Goal: Information Seeking & Learning: Check status

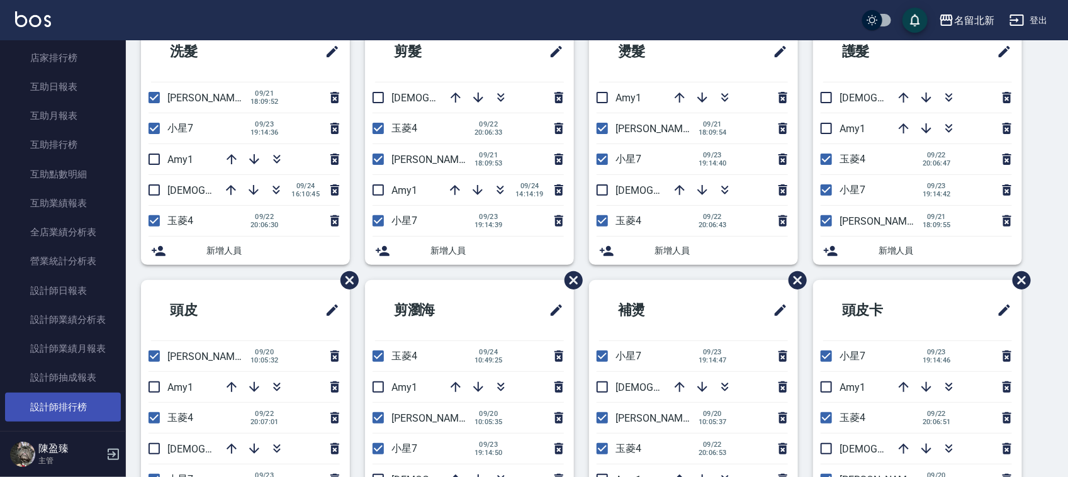
scroll to position [598, 0]
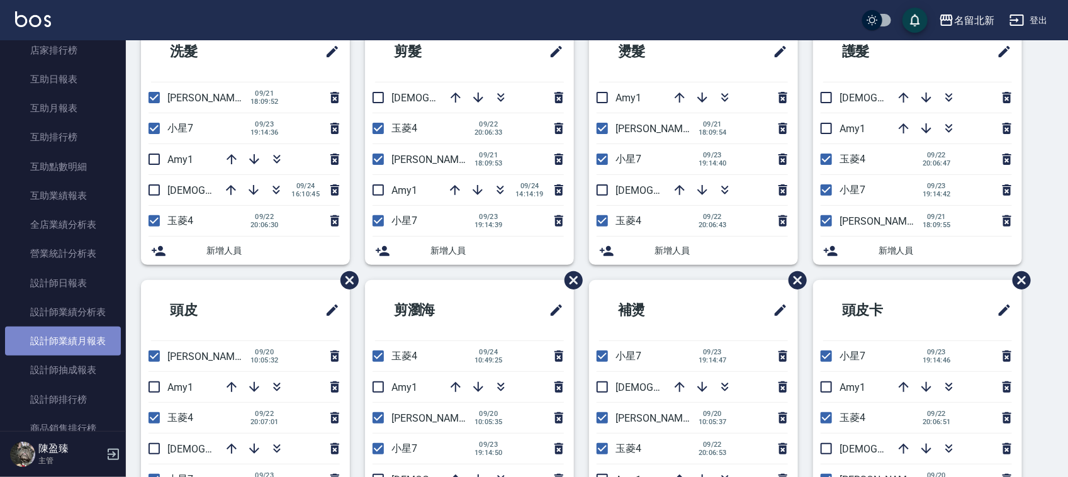
click at [70, 344] on link "設計師業績月報表" at bounding box center [63, 341] width 116 height 29
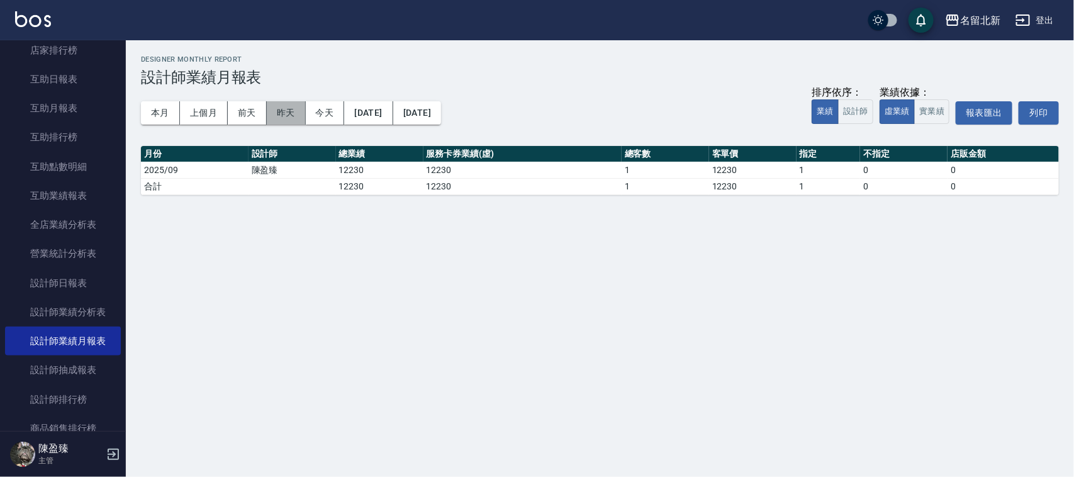
click at [282, 112] on button "昨天" at bounding box center [286, 112] width 39 height 23
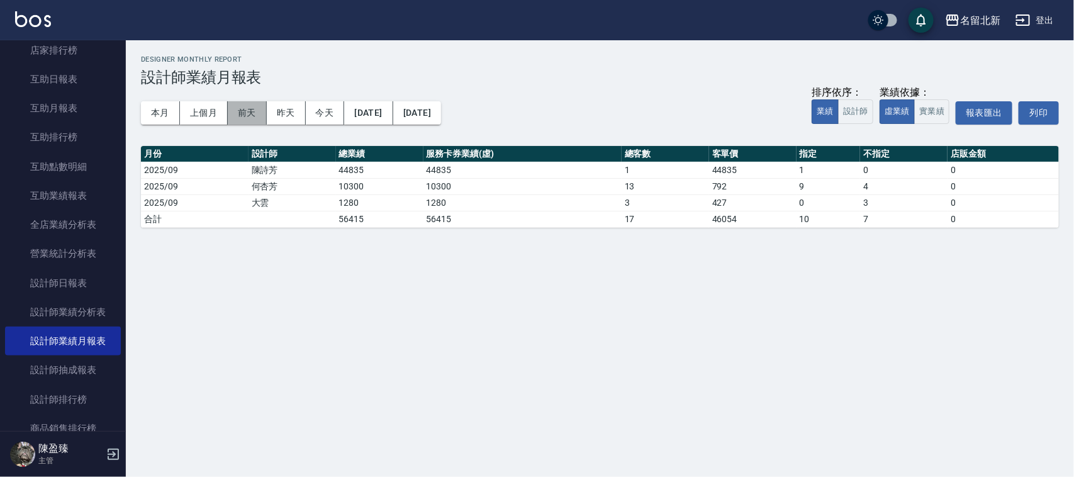
click at [244, 112] on button "前天" at bounding box center [247, 112] width 39 height 23
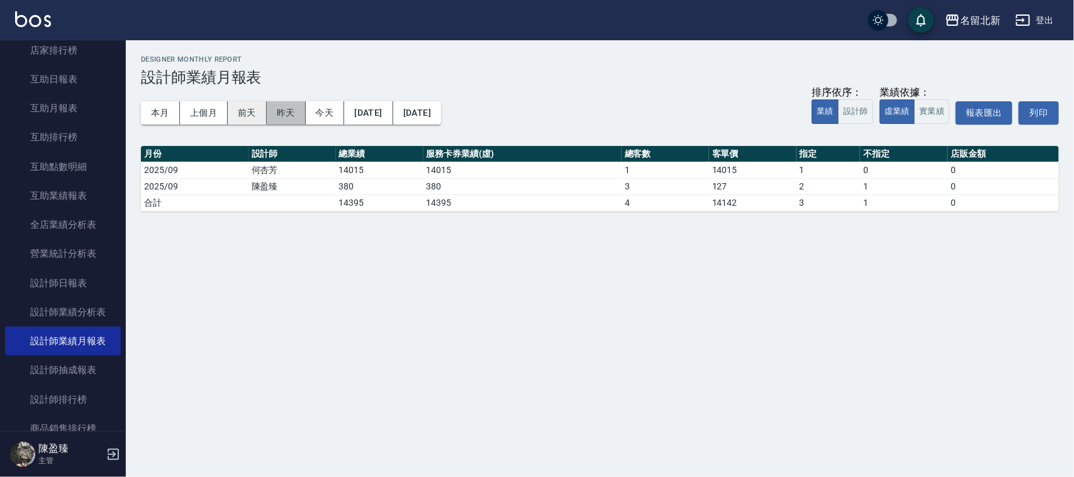
click at [266, 117] on div "本月 上個月 [DATE] [DATE] [DATE] [DATE] [DATE]" at bounding box center [291, 112] width 300 height 23
click at [288, 118] on button "昨天" at bounding box center [286, 112] width 39 height 23
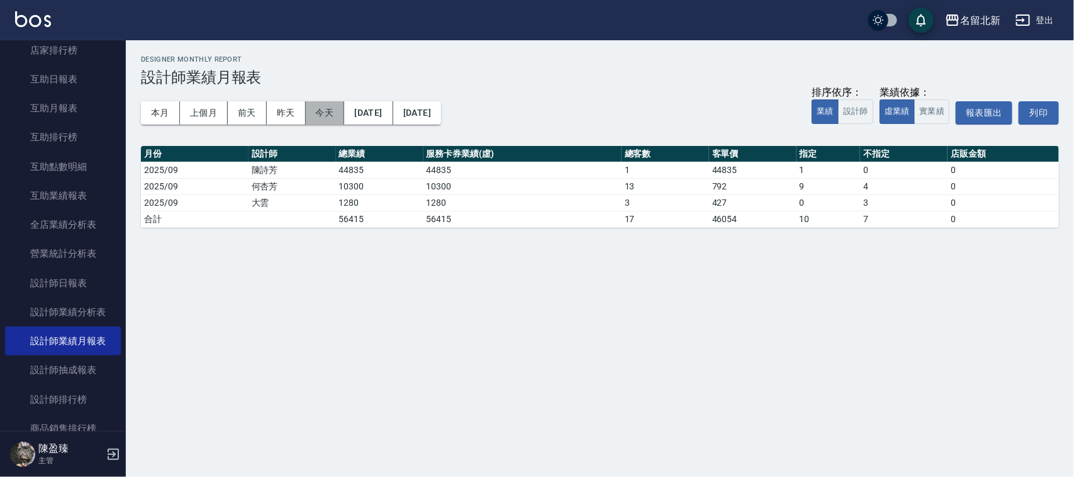
click at [326, 118] on button "今天" at bounding box center [325, 112] width 39 height 23
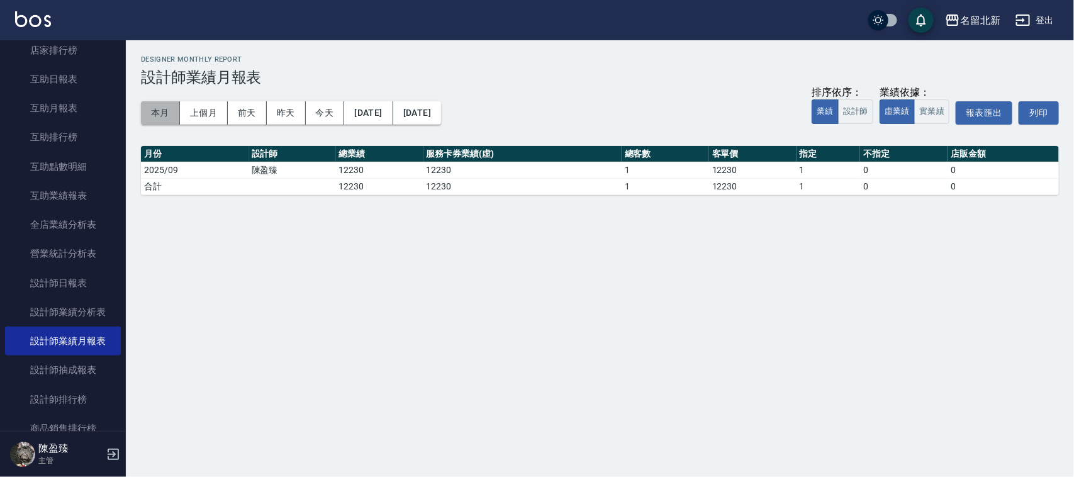
click at [169, 115] on button "本月" at bounding box center [160, 112] width 39 height 23
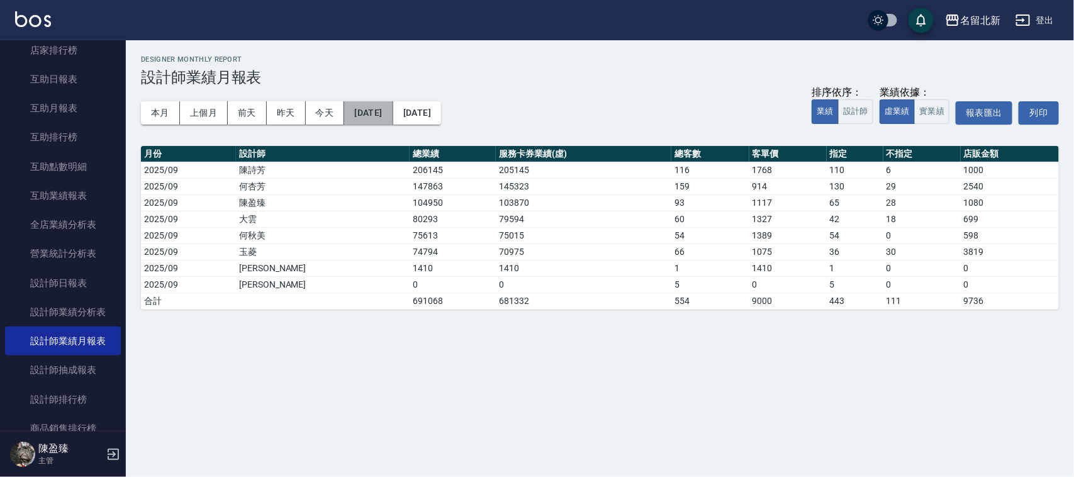
click at [393, 112] on button "[DATE]" at bounding box center [368, 112] width 48 height 23
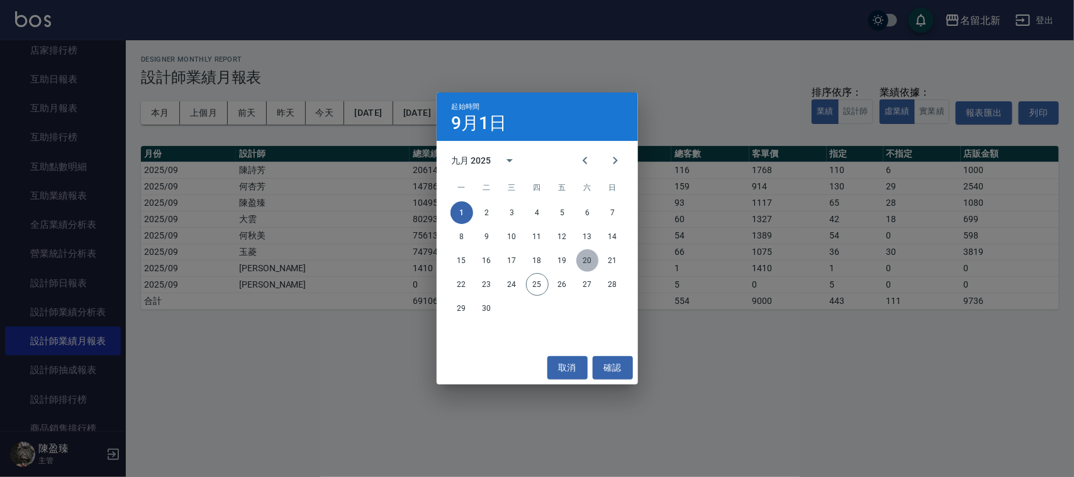
click at [585, 262] on button "20" at bounding box center [587, 260] width 23 height 23
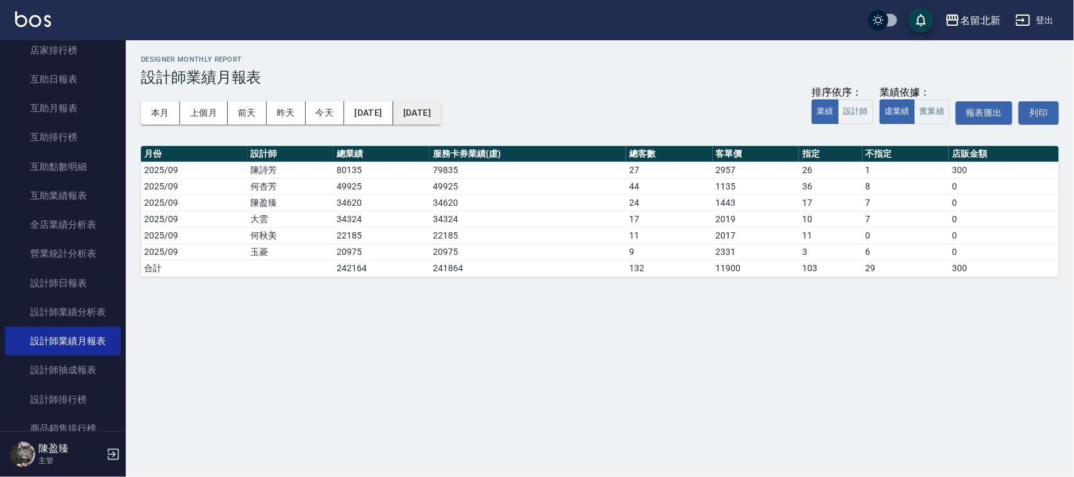
click at [441, 111] on button "[DATE]" at bounding box center [417, 112] width 48 height 23
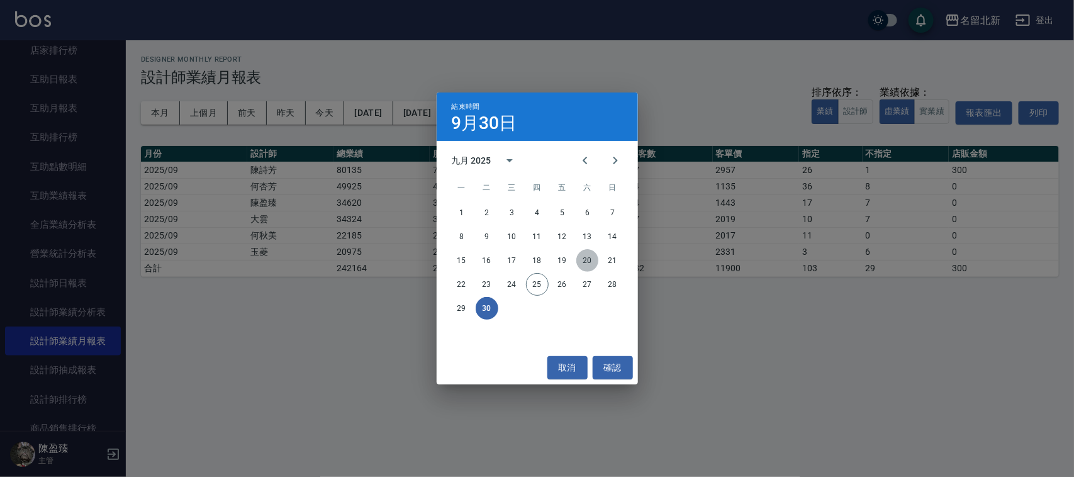
click at [588, 259] on button "20" at bounding box center [587, 260] width 23 height 23
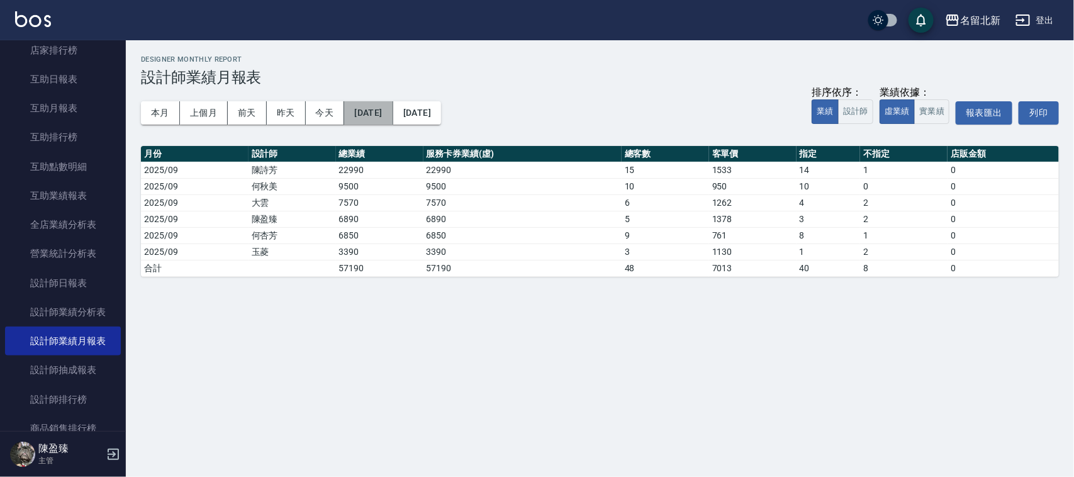
click at [393, 111] on button "[DATE]" at bounding box center [368, 112] width 48 height 23
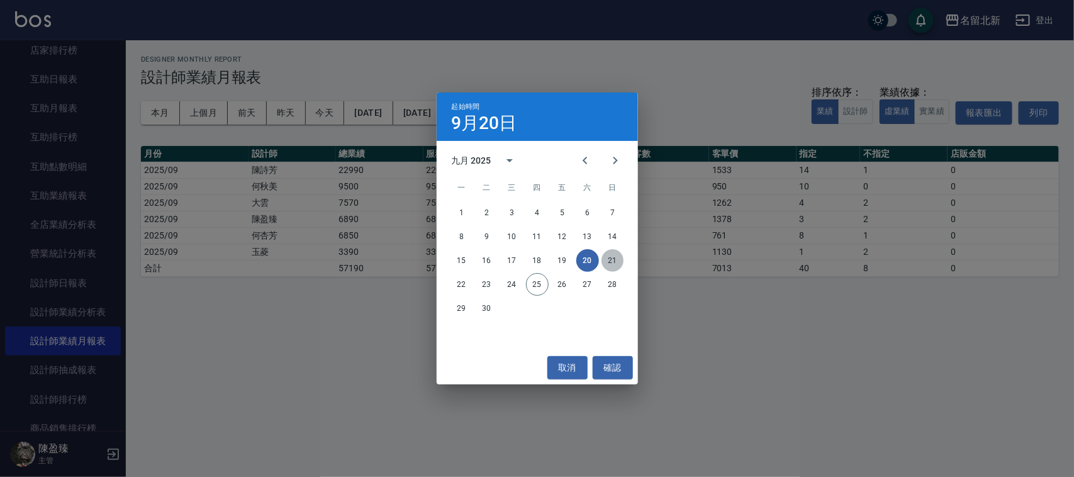
click at [612, 259] on button "21" at bounding box center [613, 260] width 23 height 23
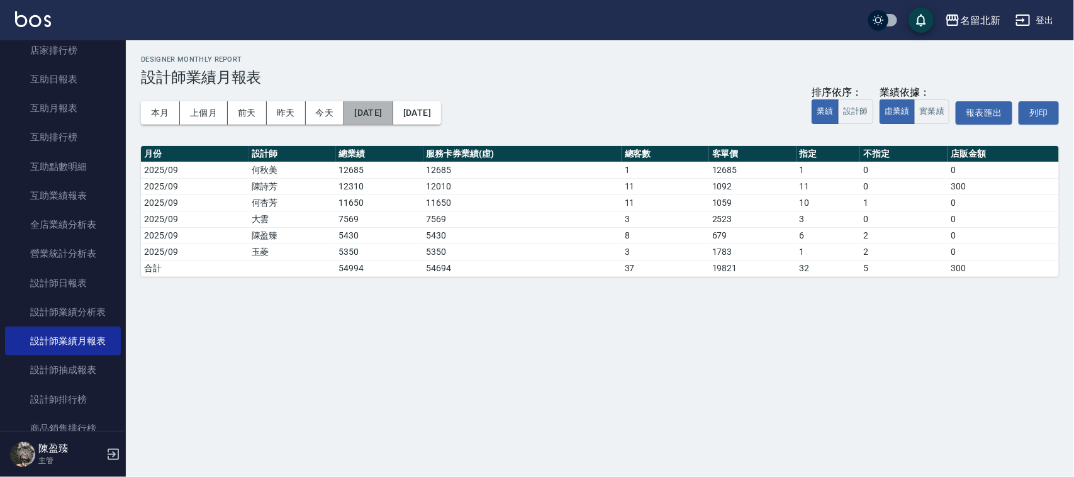
click at [393, 115] on button "[DATE]" at bounding box center [368, 112] width 48 height 23
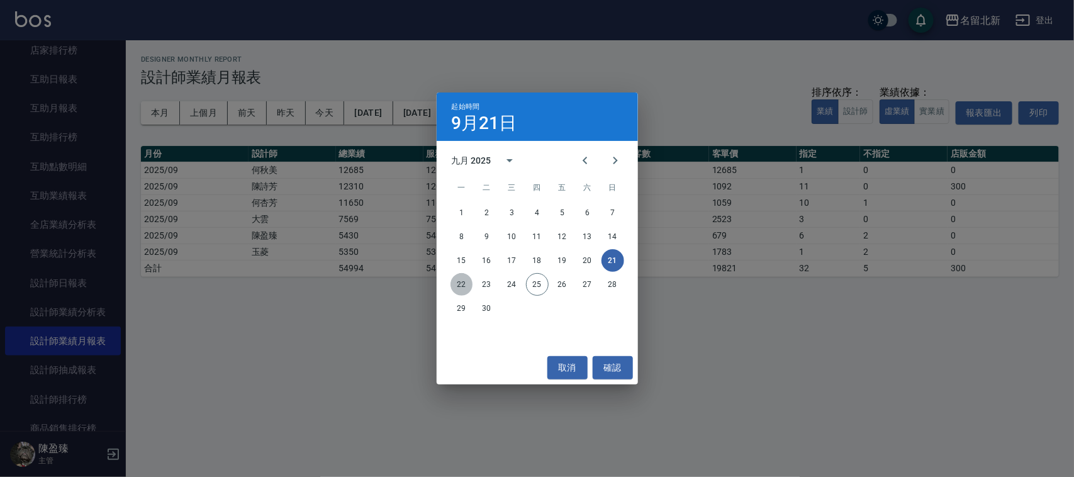
click at [463, 285] on button "22" at bounding box center [462, 284] width 23 height 23
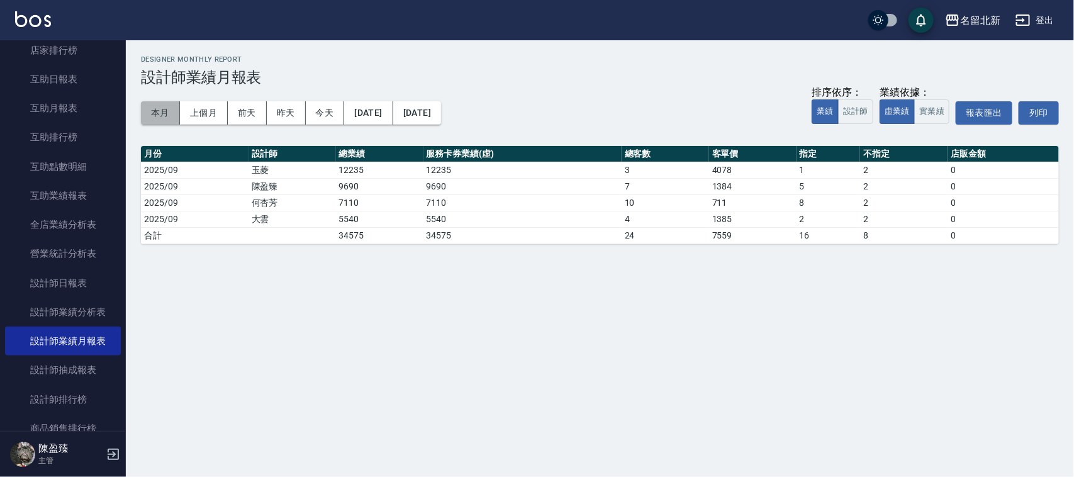
click at [155, 120] on button "本月" at bounding box center [160, 112] width 39 height 23
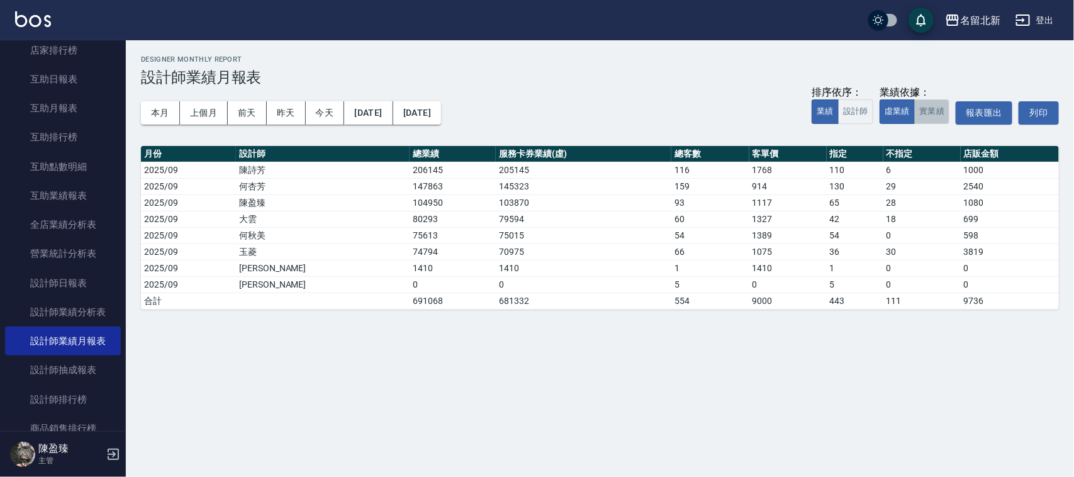
click at [943, 123] on button "實業績" at bounding box center [931, 111] width 35 height 25
click at [894, 111] on button "虛業績" at bounding box center [897, 111] width 35 height 25
click at [333, 112] on button "今天" at bounding box center [325, 112] width 39 height 23
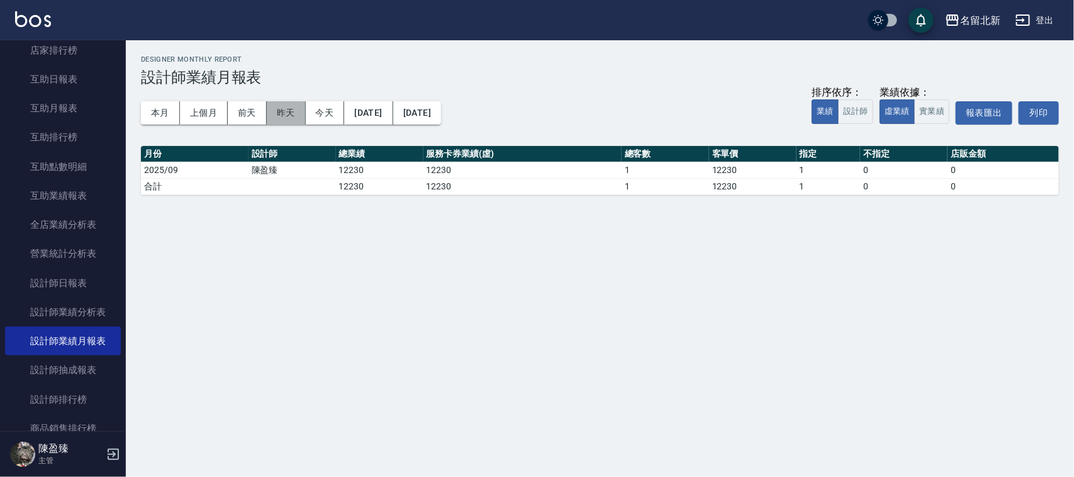
click at [290, 110] on button "昨天" at bounding box center [286, 112] width 39 height 23
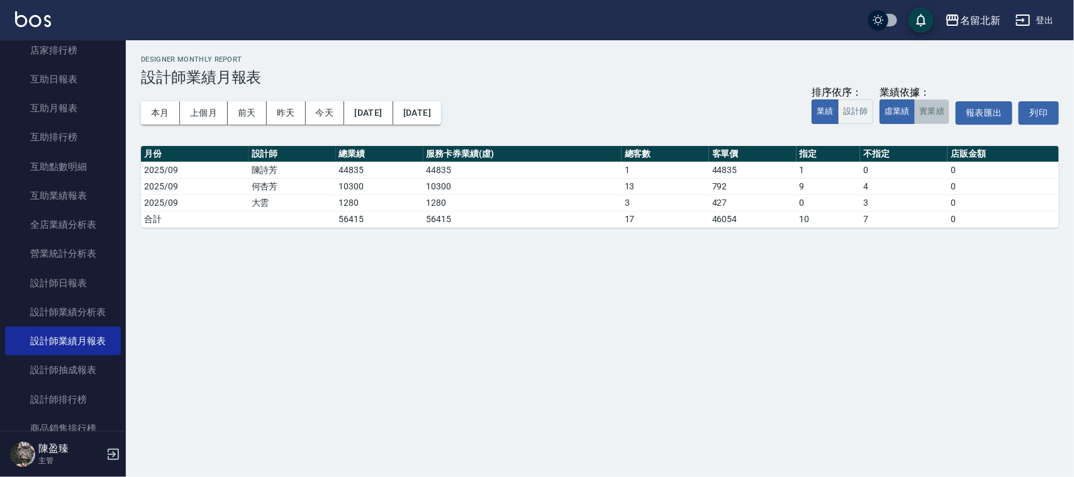
click at [945, 109] on button "實業績" at bounding box center [931, 111] width 35 height 25
click at [173, 107] on button "本月" at bounding box center [160, 112] width 39 height 23
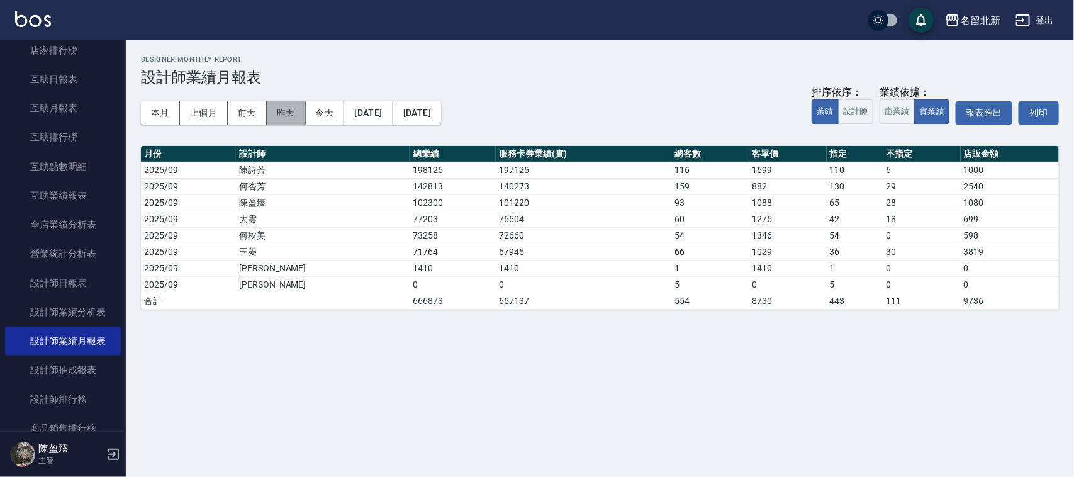
click at [283, 112] on button "昨天" at bounding box center [286, 112] width 39 height 23
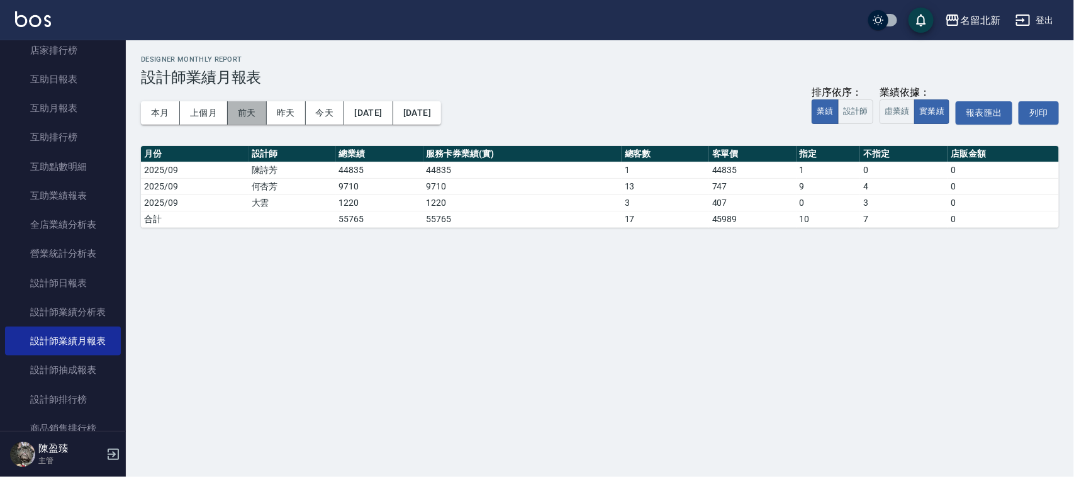
click at [250, 111] on button "前天" at bounding box center [247, 112] width 39 height 23
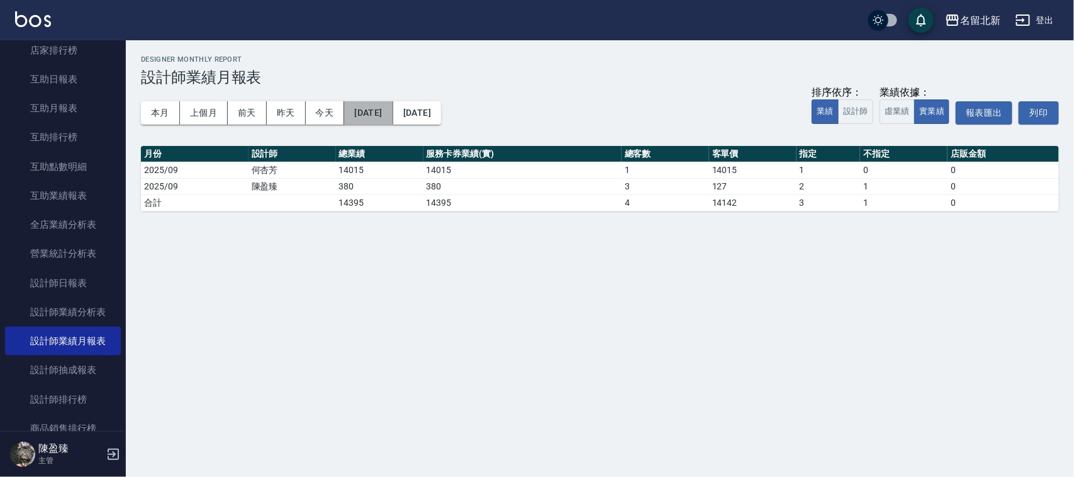
click at [393, 115] on button "[DATE]" at bounding box center [368, 112] width 48 height 23
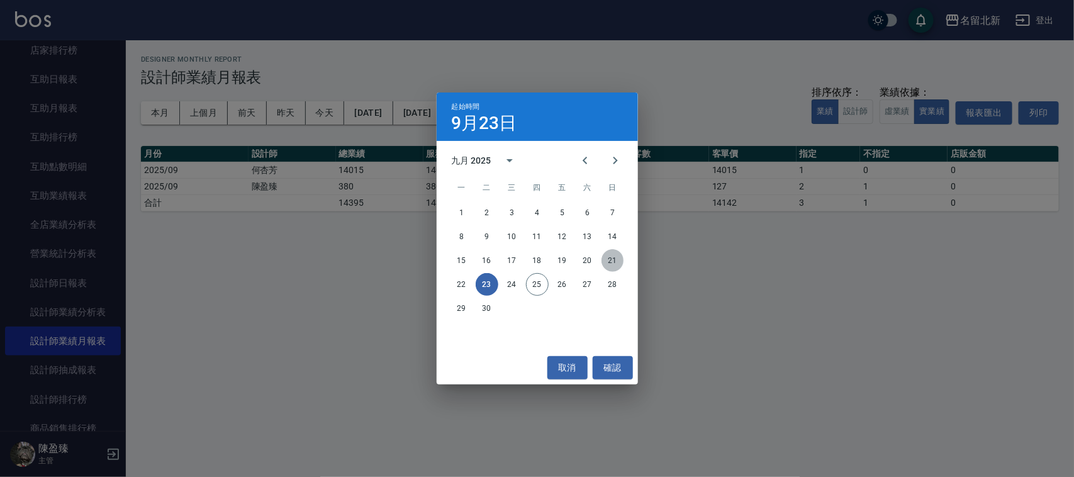
click at [615, 262] on button "21" at bounding box center [613, 260] width 23 height 23
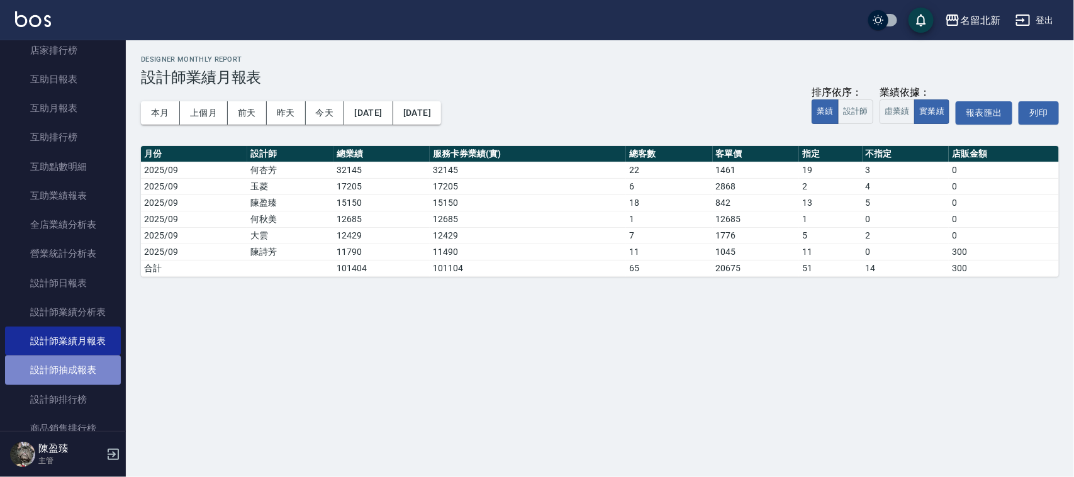
click at [98, 369] on link "設計師抽成報表" at bounding box center [63, 370] width 116 height 29
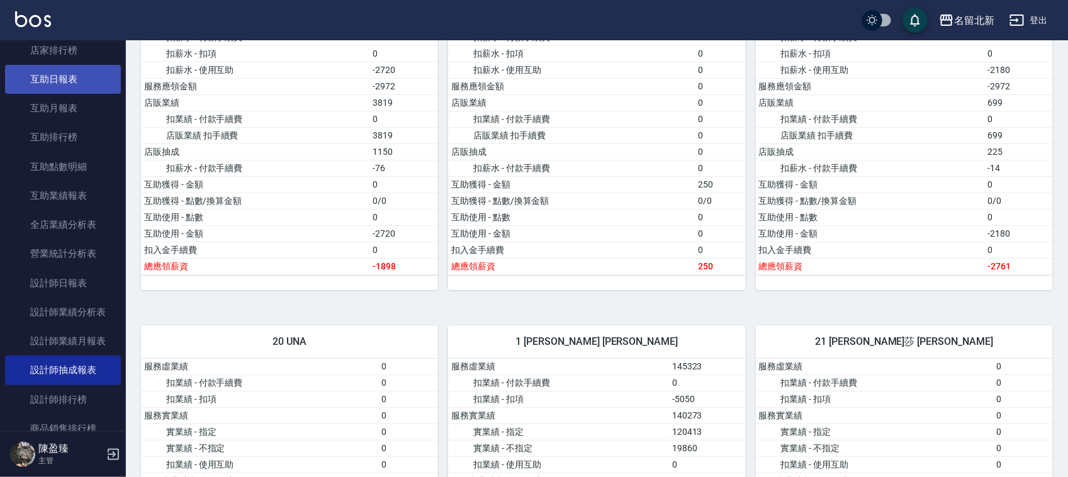
scroll to position [2045, 0]
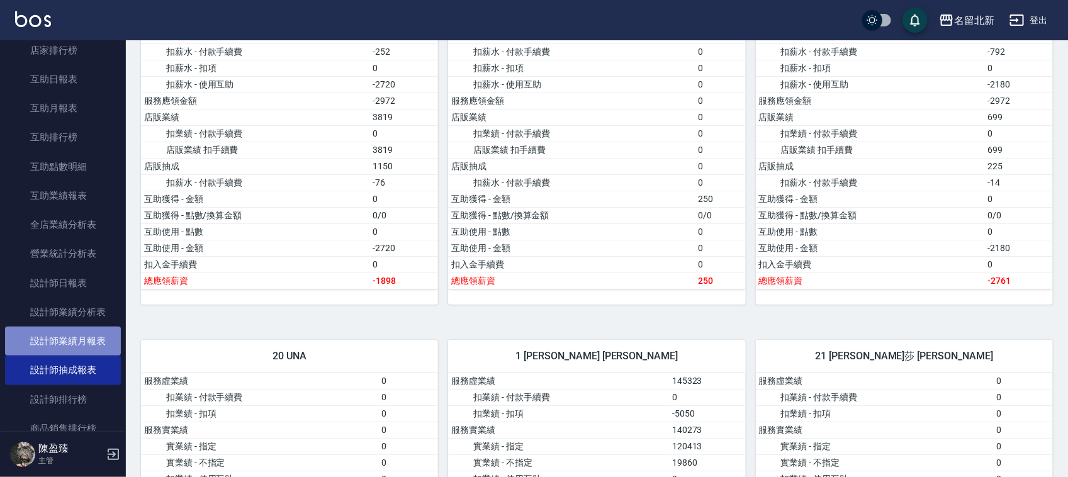
click at [84, 338] on link "設計師業績月報表" at bounding box center [63, 341] width 116 height 29
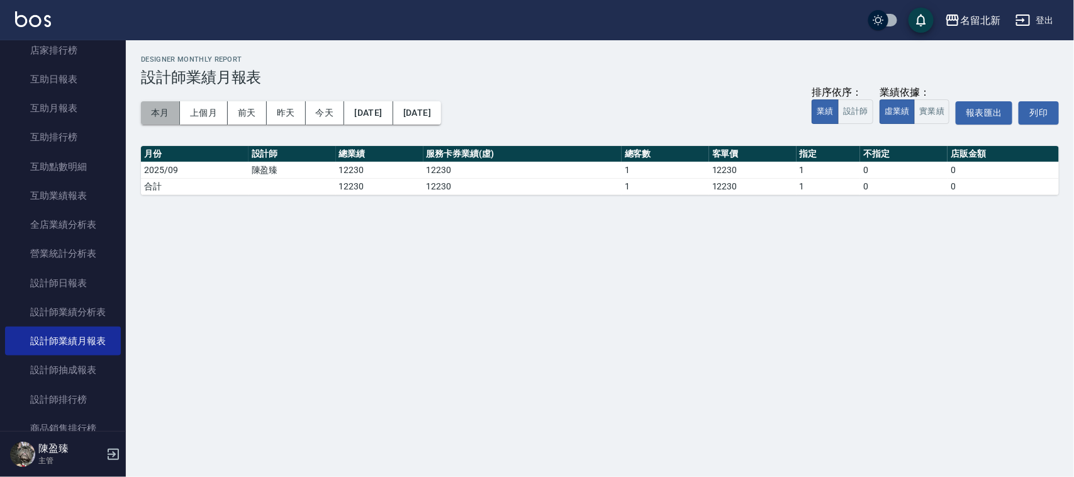
click at [154, 109] on button "本月" at bounding box center [160, 112] width 39 height 23
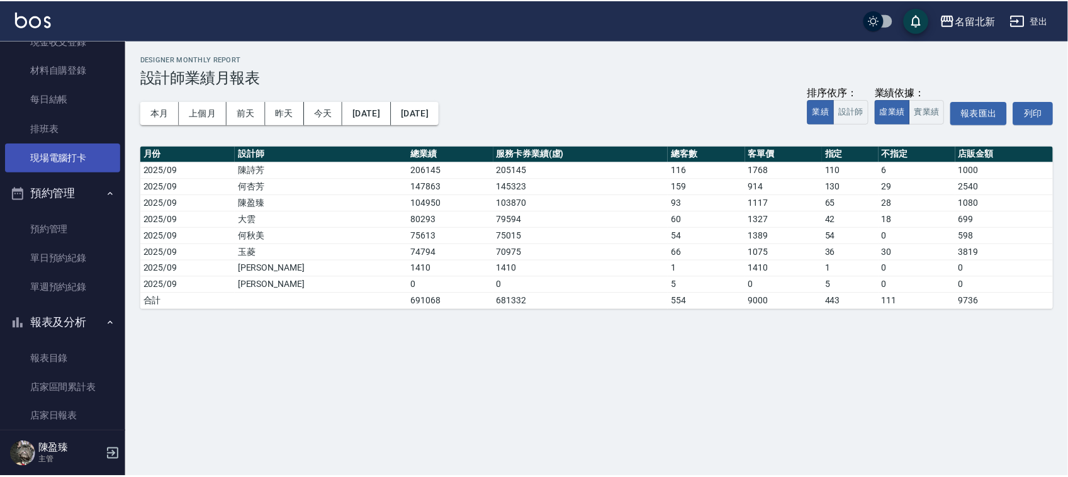
scroll to position [47, 0]
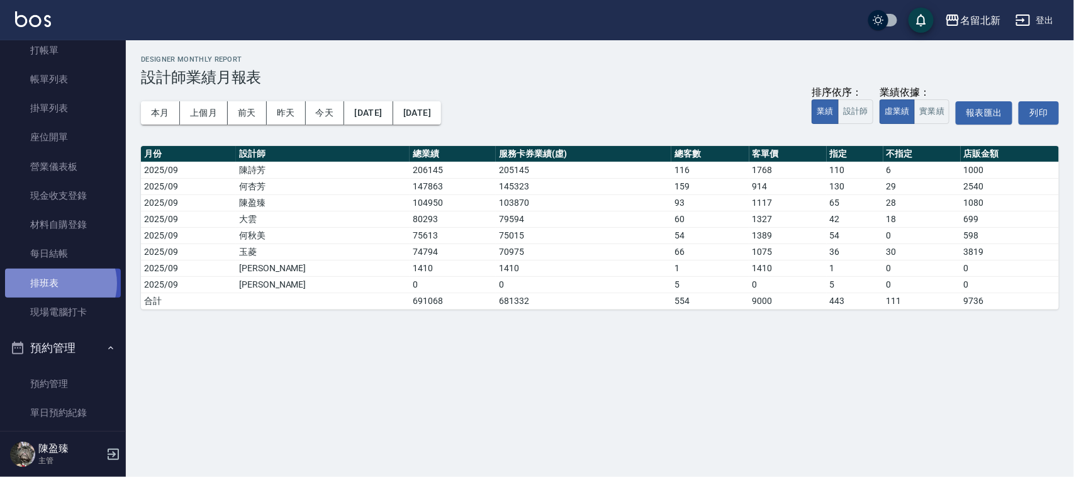
click at [60, 283] on link "排班表" at bounding box center [63, 283] width 116 height 29
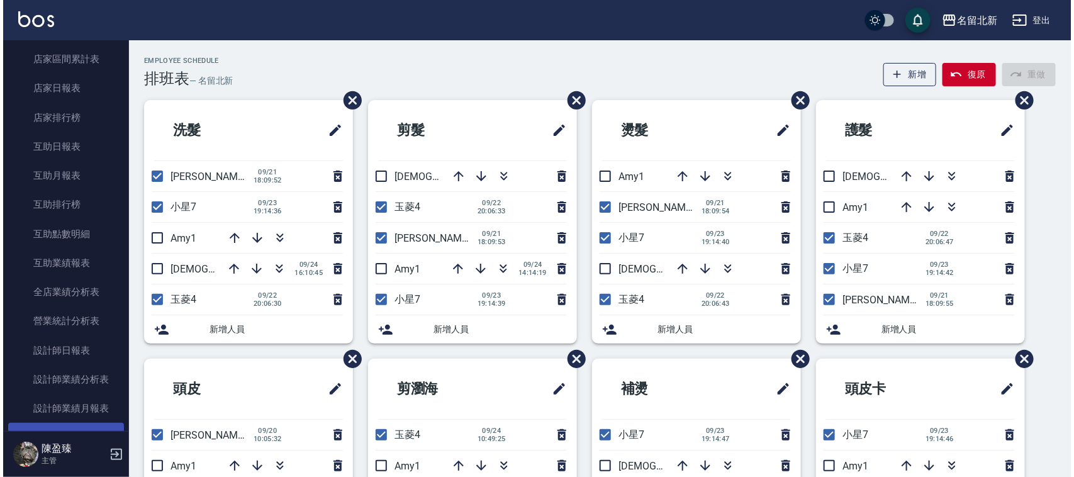
scroll to position [519, 0]
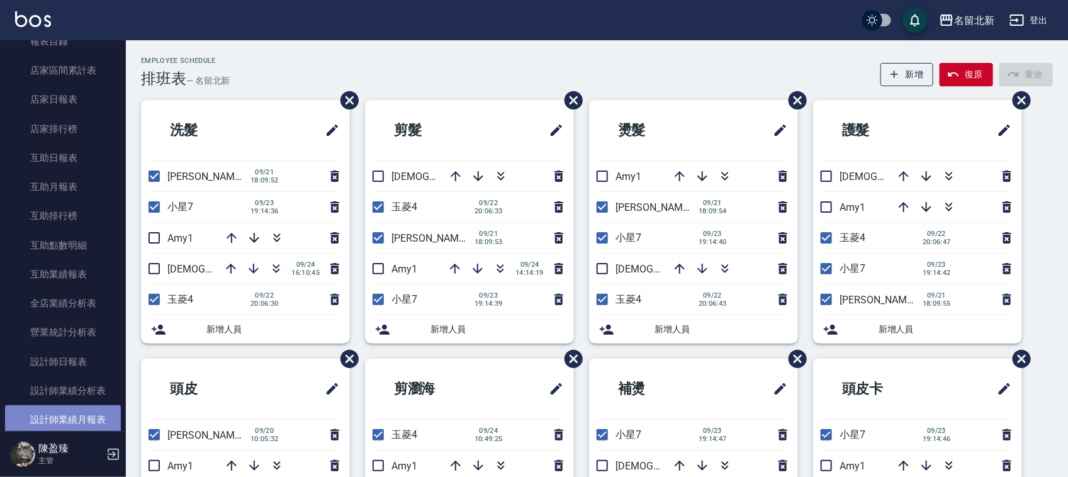
click at [64, 425] on link "設計師業績月報表" at bounding box center [63, 419] width 116 height 29
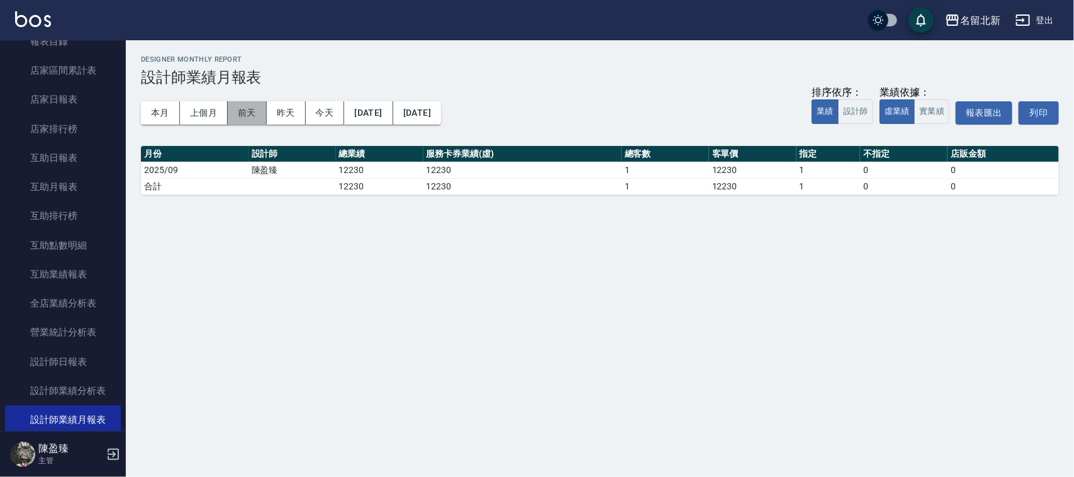
click at [253, 111] on button "前天" at bounding box center [247, 112] width 39 height 23
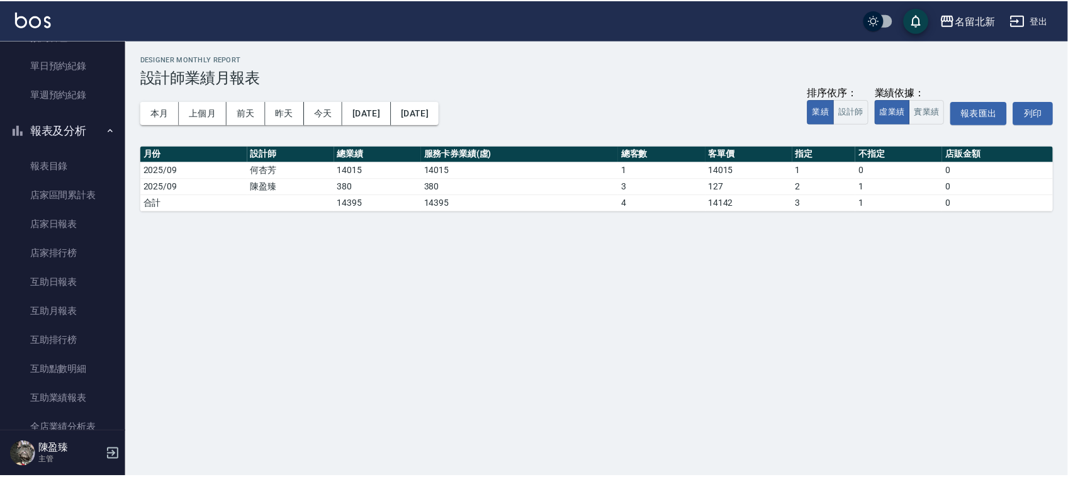
scroll to position [205, 0]
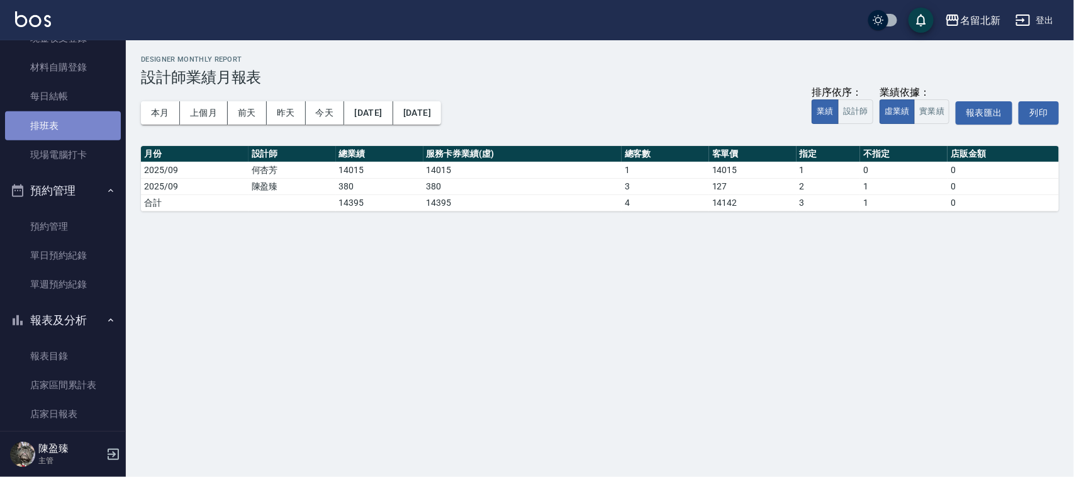
click at [83, 118] on link "排班表" at bounding box center [63, 125] width 116 height 29
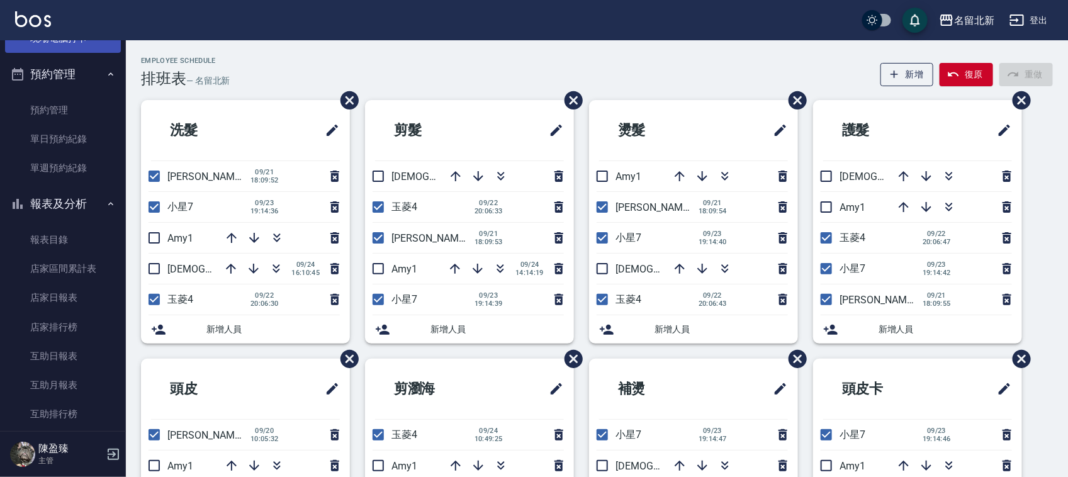
scroll to position [362, 0]
